Goal: Register for event/course

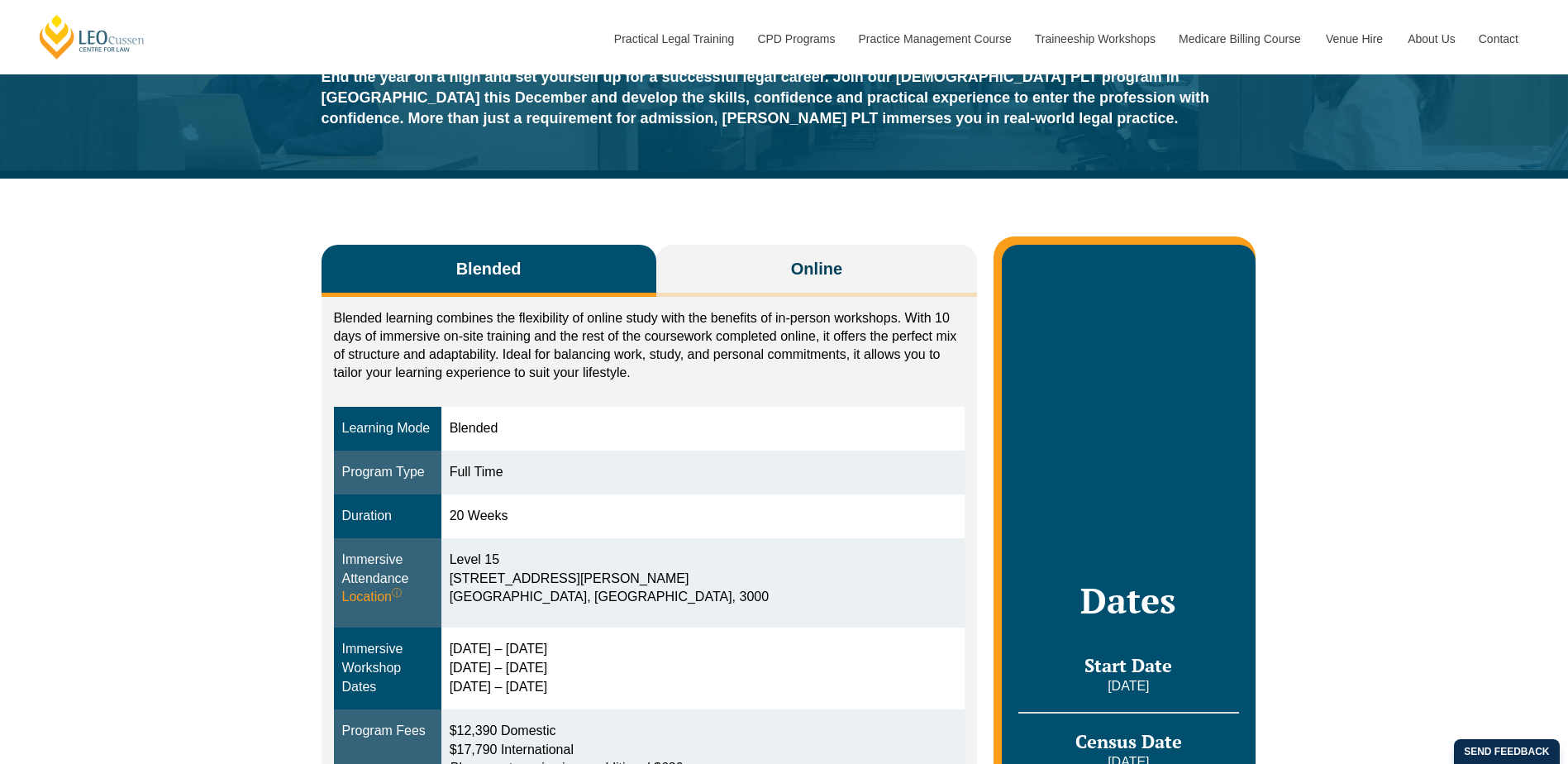
scroll to position [165, 0]
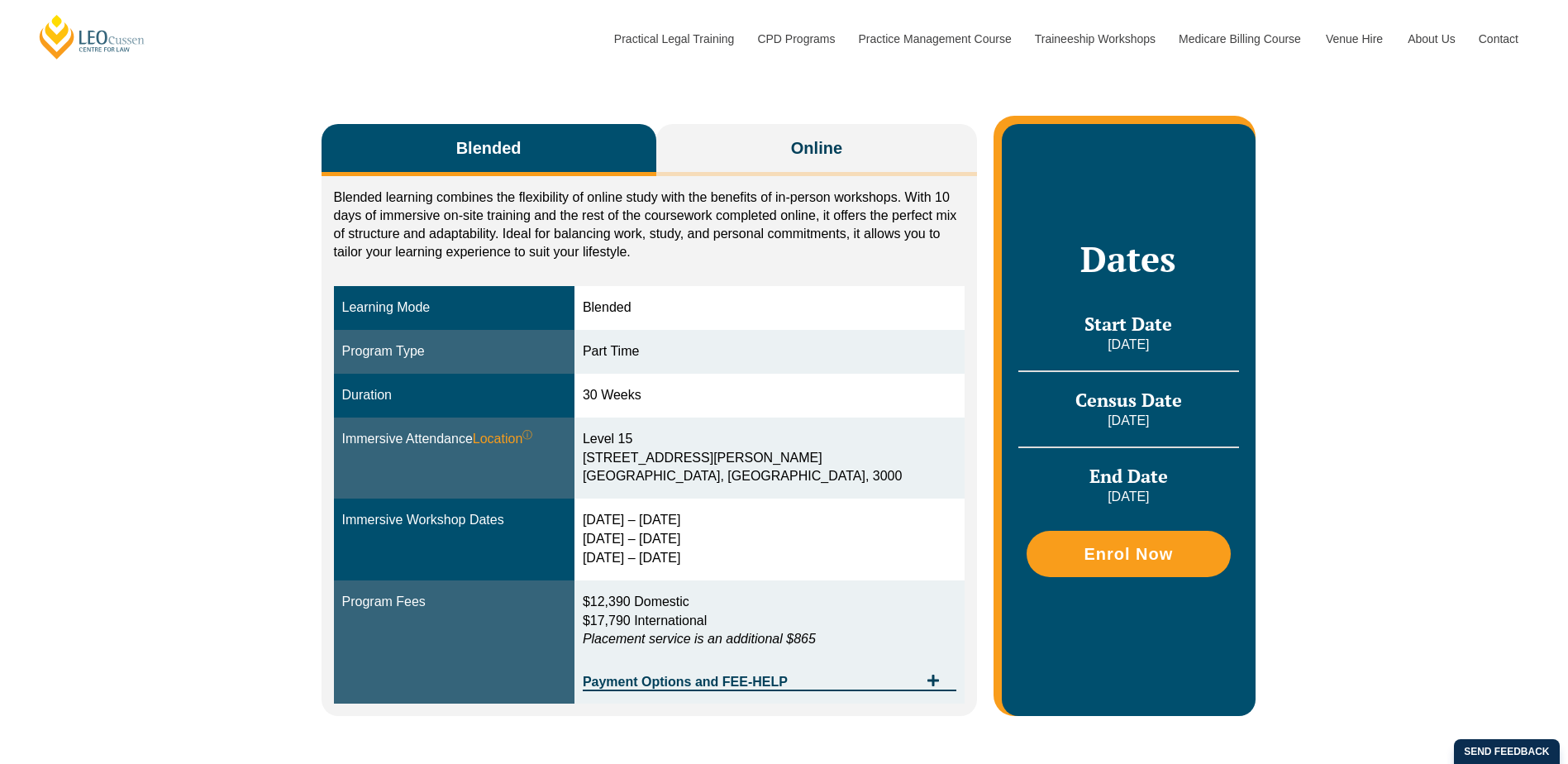
scroll to position [331, 0]
